Goal: Register for event/course

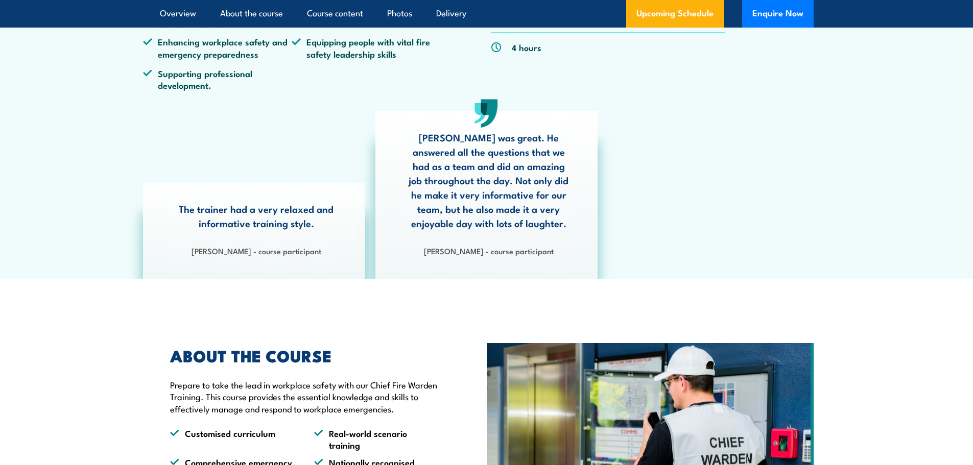
scroll to position [51, 0]
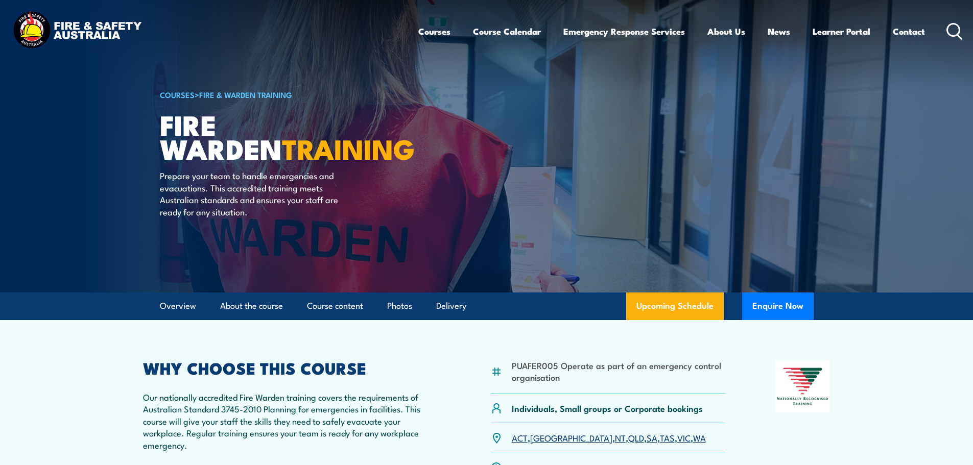
click at [541, 438] on link "[GEOGRAPHIC_DATA]" at bounding box center [571, 437] width 82 height 12
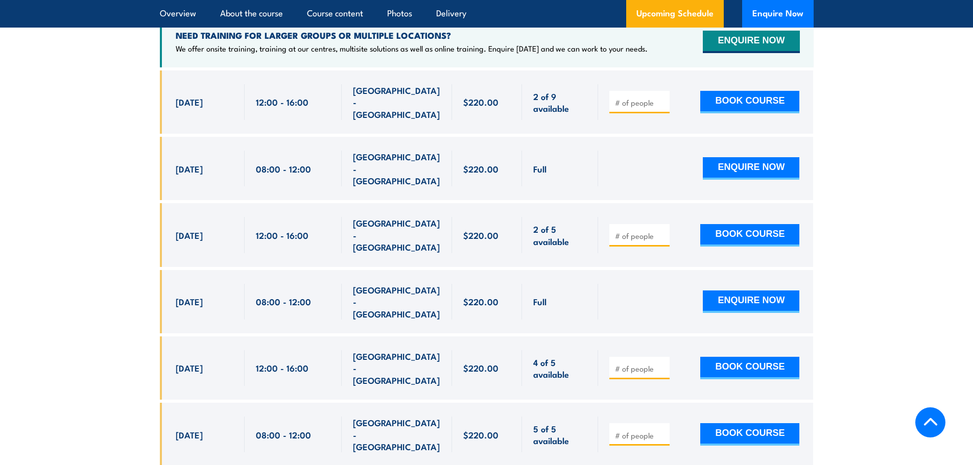
scroll to position [1746, 0]
